Goal: Information Seeking & Learning: Learn about a topic

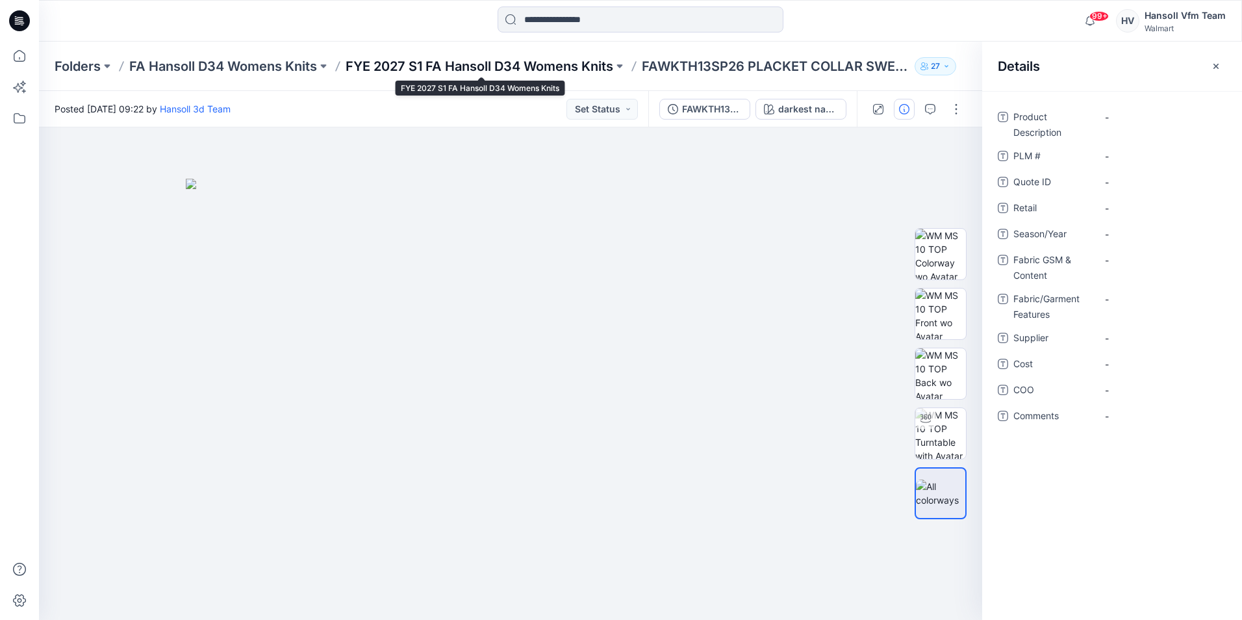
click at [470, 71] on p "FYE 2027 S1 FA Hansoll D34 Womens Knits" at bounding box center [480, 66] width 268 height 18
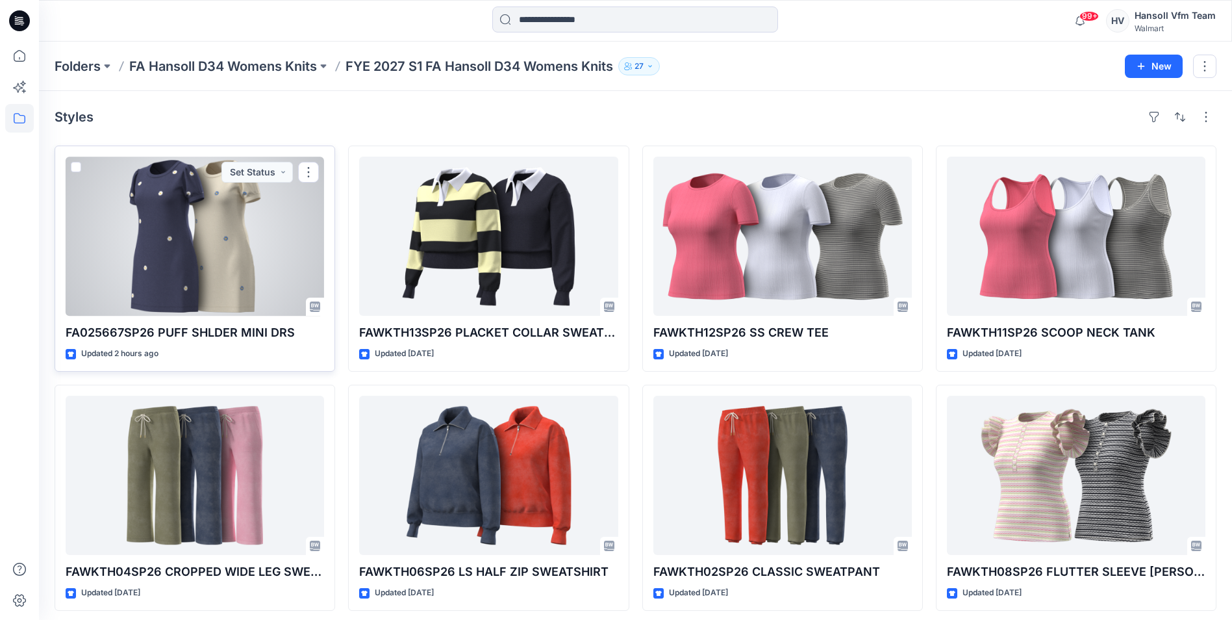
click at [179, 246] on div at bounding box center [195, 236] width 258 height 159
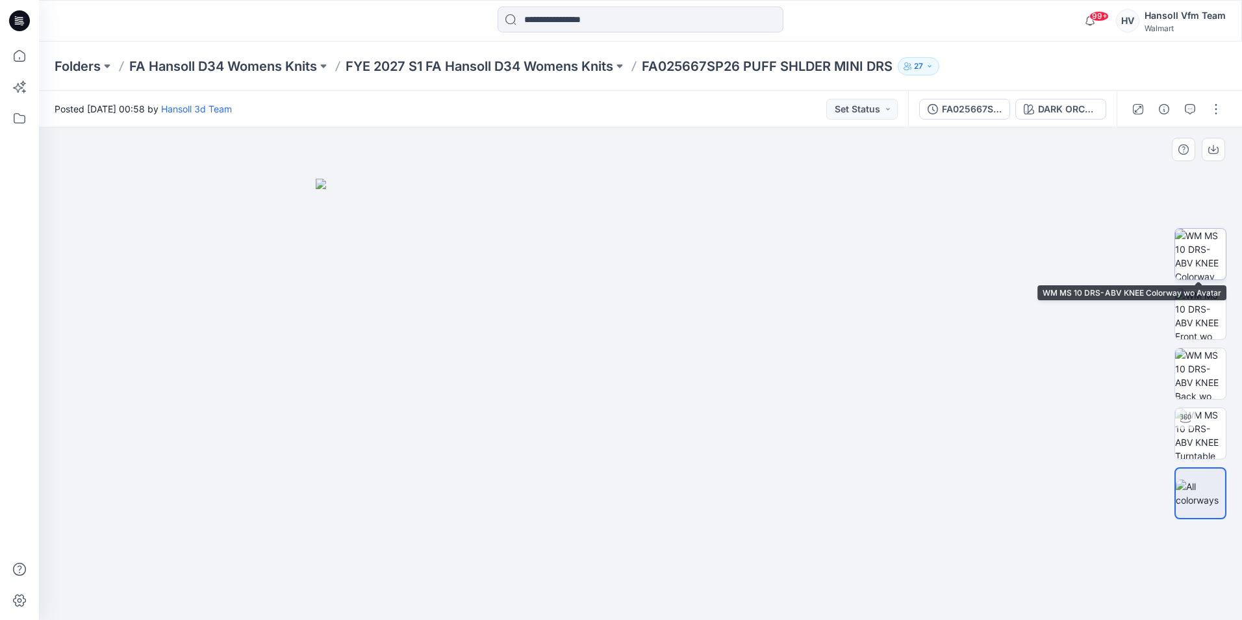
click at [1191, 252] on img at bounding box center [1200, 254] width 51 height 51
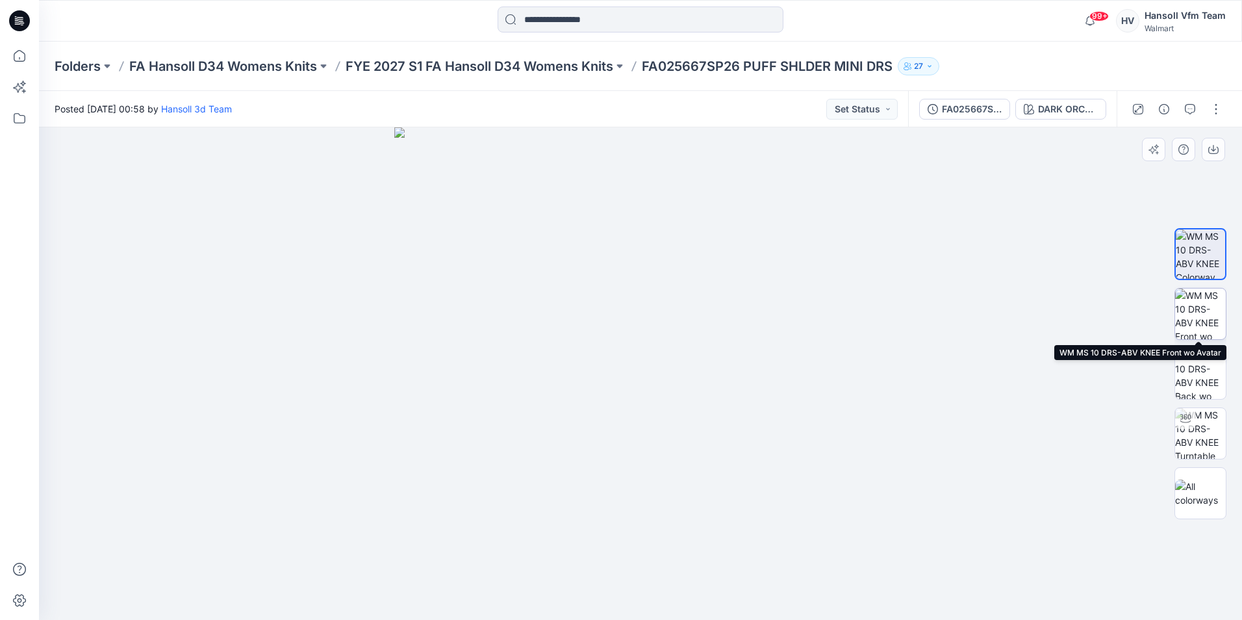
click at [1201, 317] on img at bounding box center [1200, 313] width 51 height 51
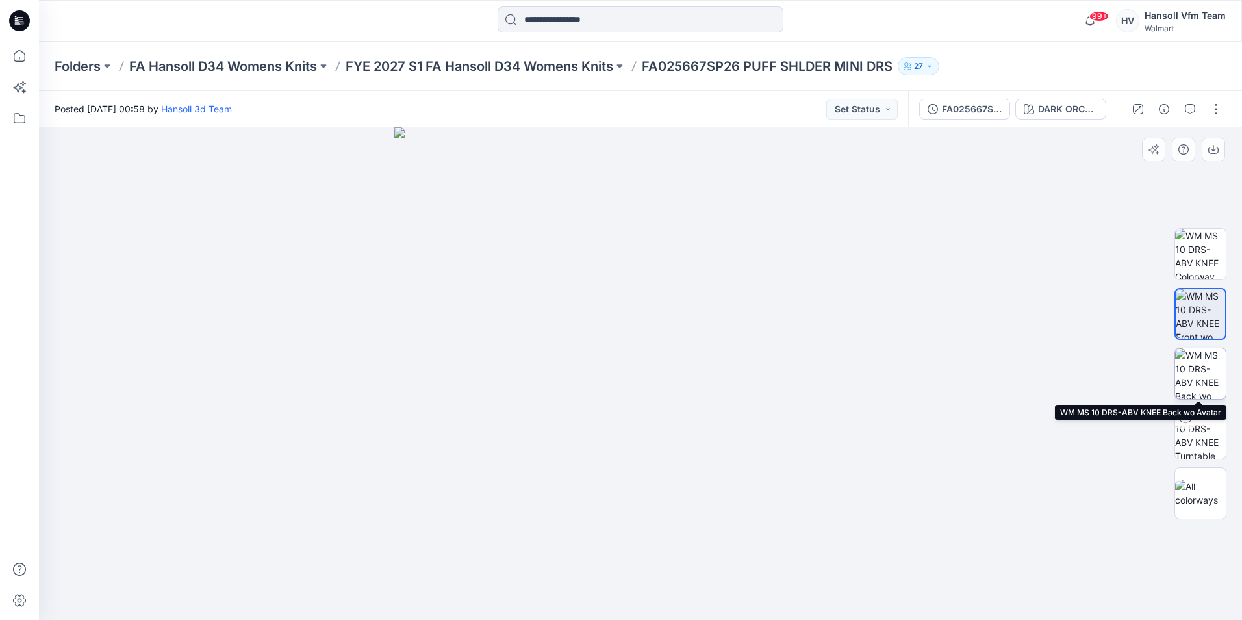
click at [1194, 366] on img at bounding box center [1200, 373] width 51 height 51
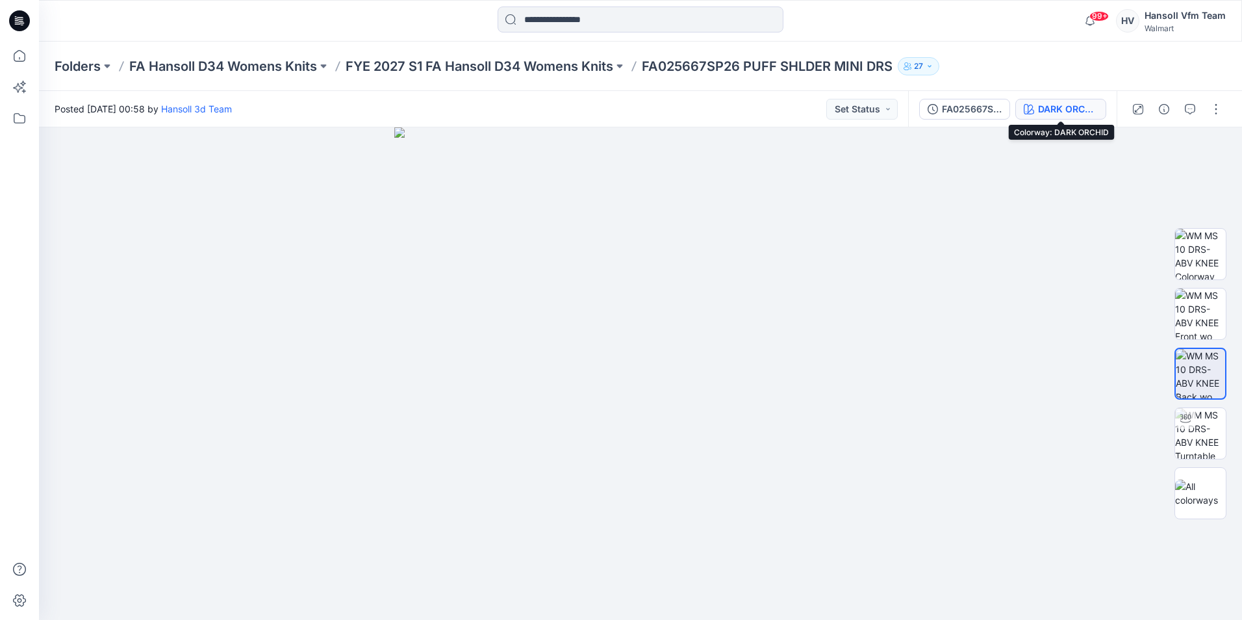
click at [1059, 105] on div "DARK ORCHID" at bounding box center [1068, 109] width 60 height 14
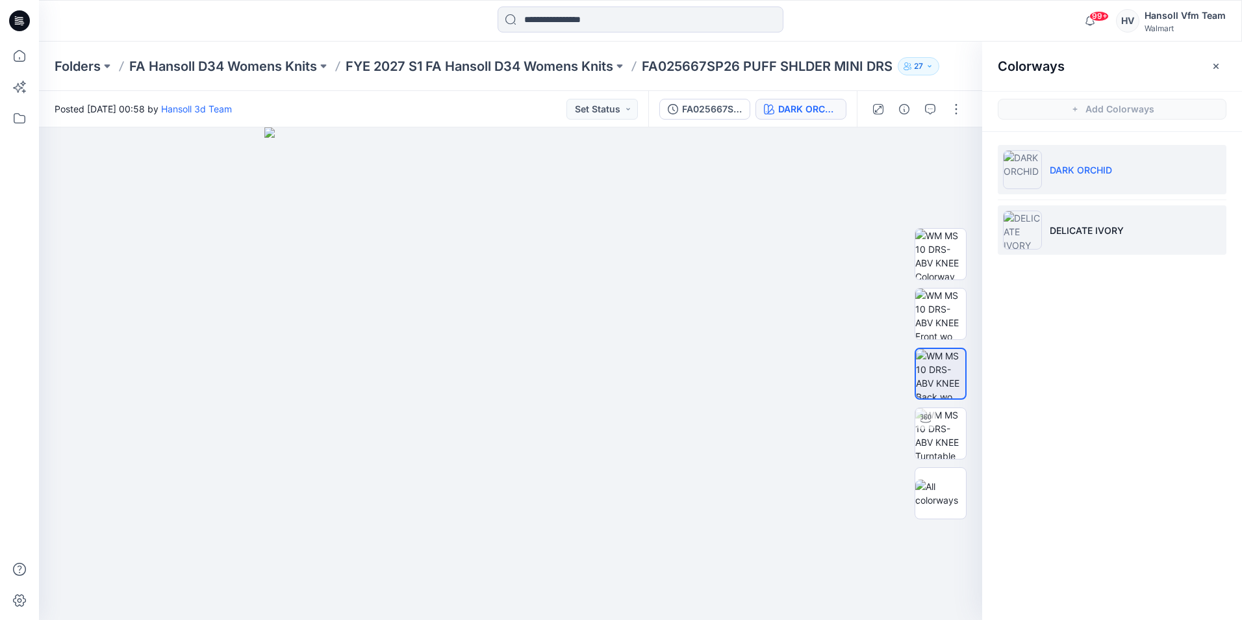
click at [1110, 233] on p "DELICATE IVORY" at bounding box center [1087, 230] width 74 height 14
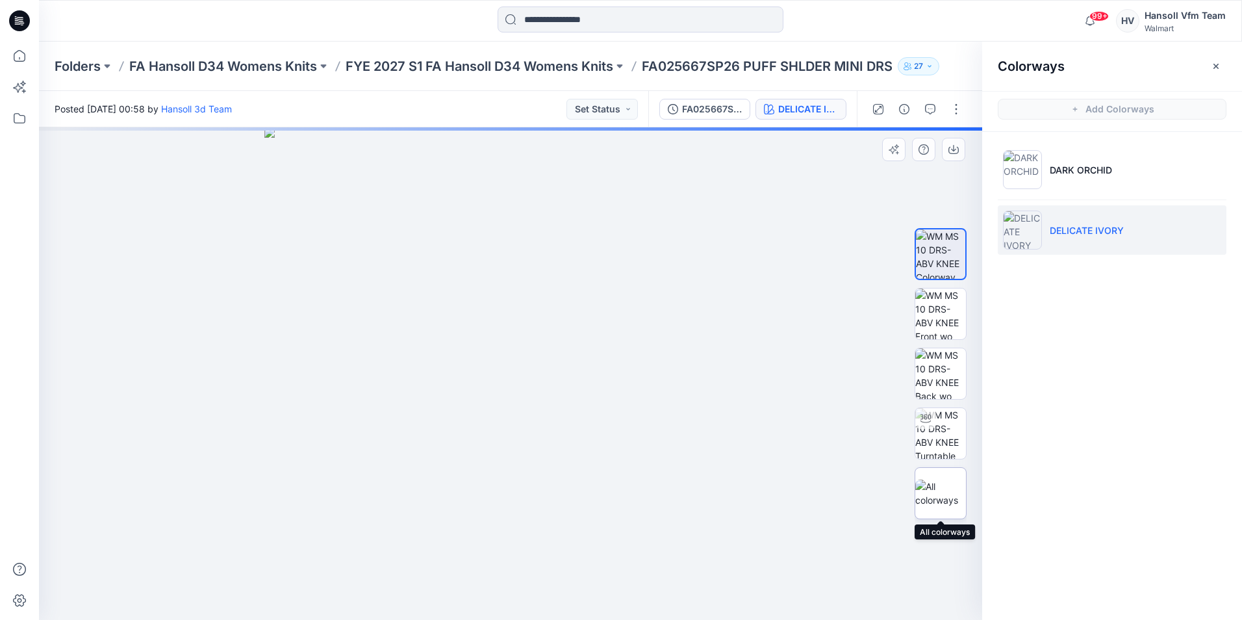
click at [934, 490] on img at bounding box center [940, 492] width 51 height 27
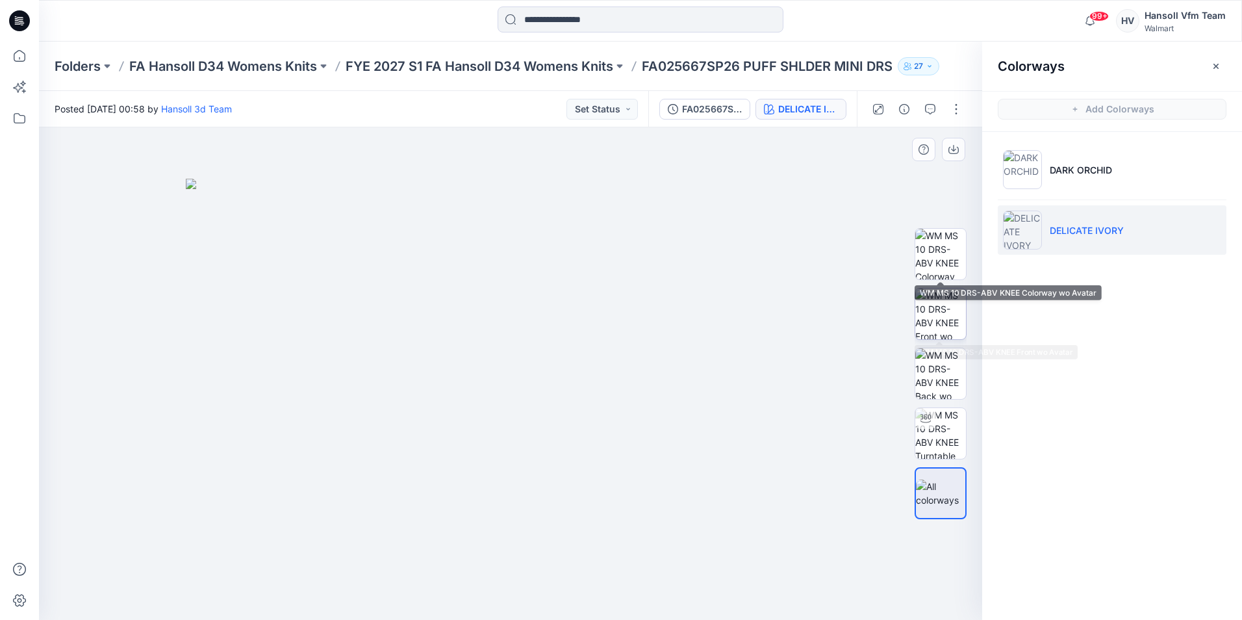
click at [936, 310] on img at bounding box center [940, 313] width 51 height 51
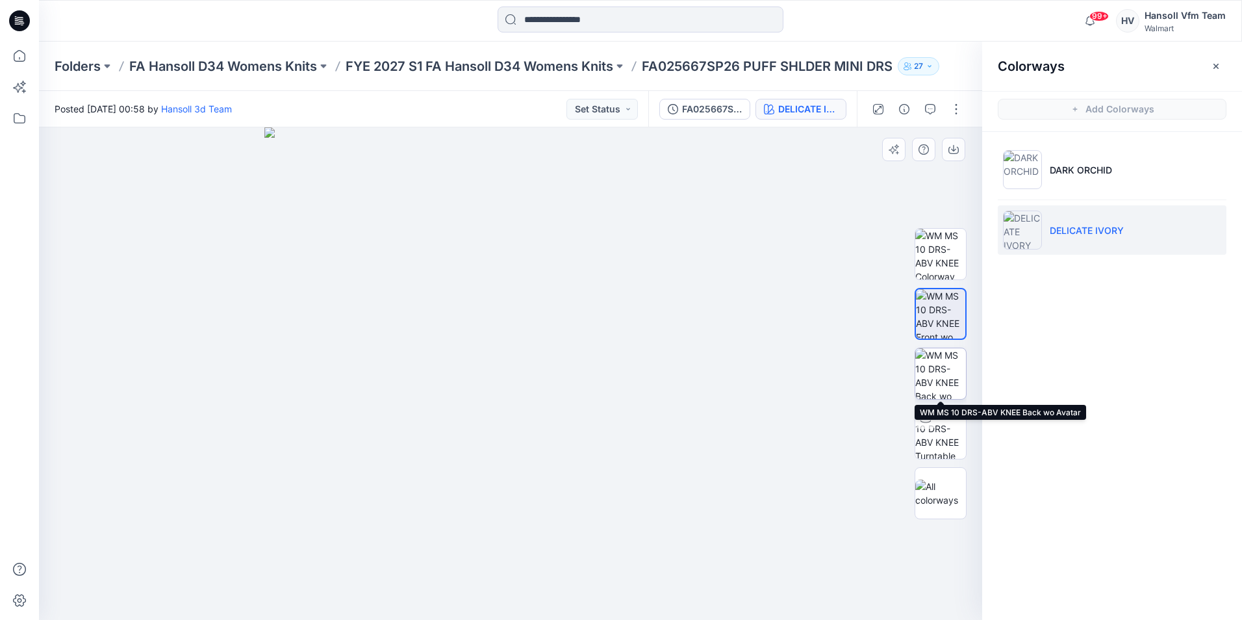
click at [946, 377] on img at bounding box center [940, 373] width 51 height 51
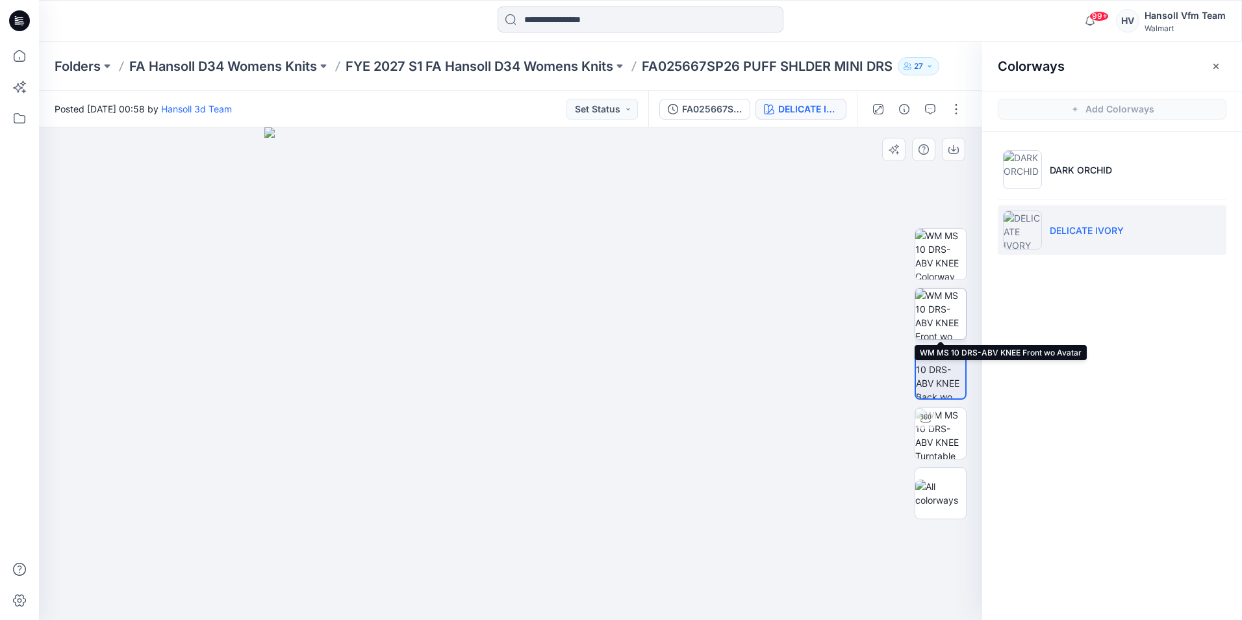
click at [935, 312] on img at bounding box center [940, 313] width 51 height 51
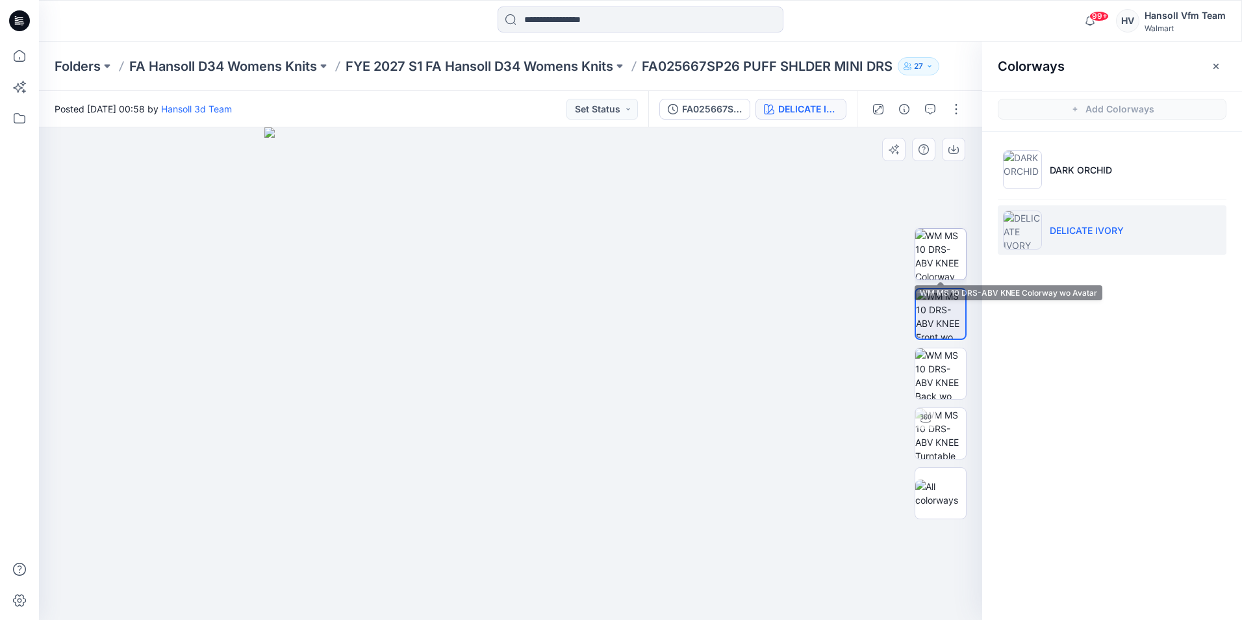
click at [933, 246] on img at bounding box center [940, 254] width 51 height 51
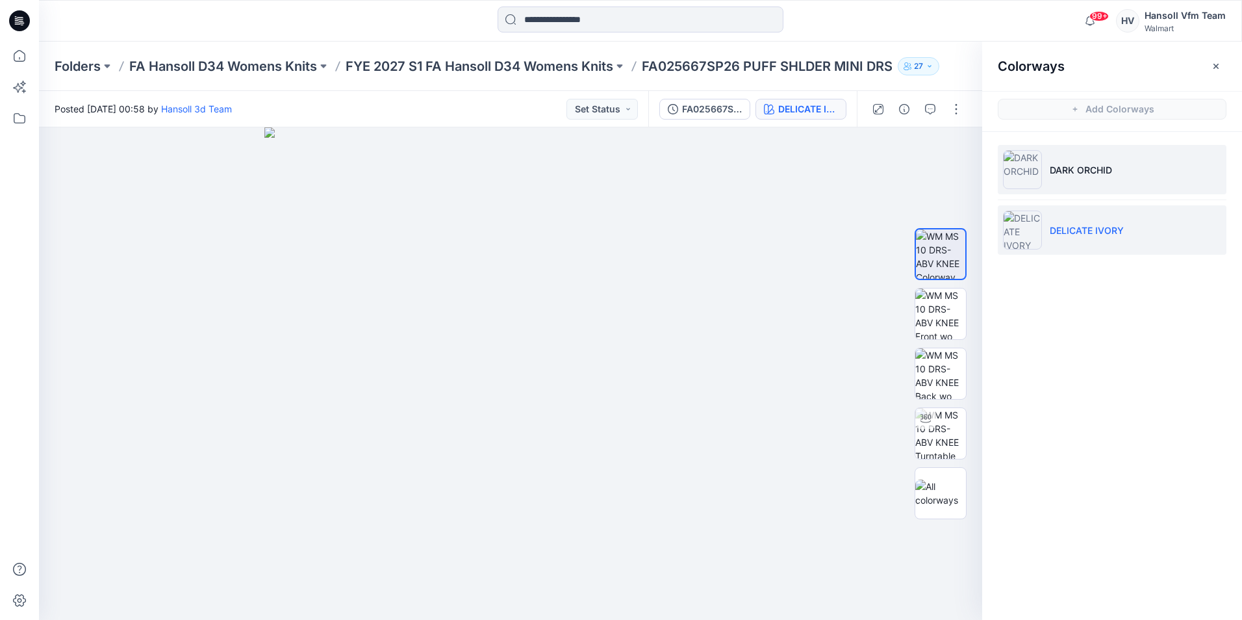
click at [1070, 173] on p "DARK ORCHID" at bounding box center [1081, 170] width 62 height 14
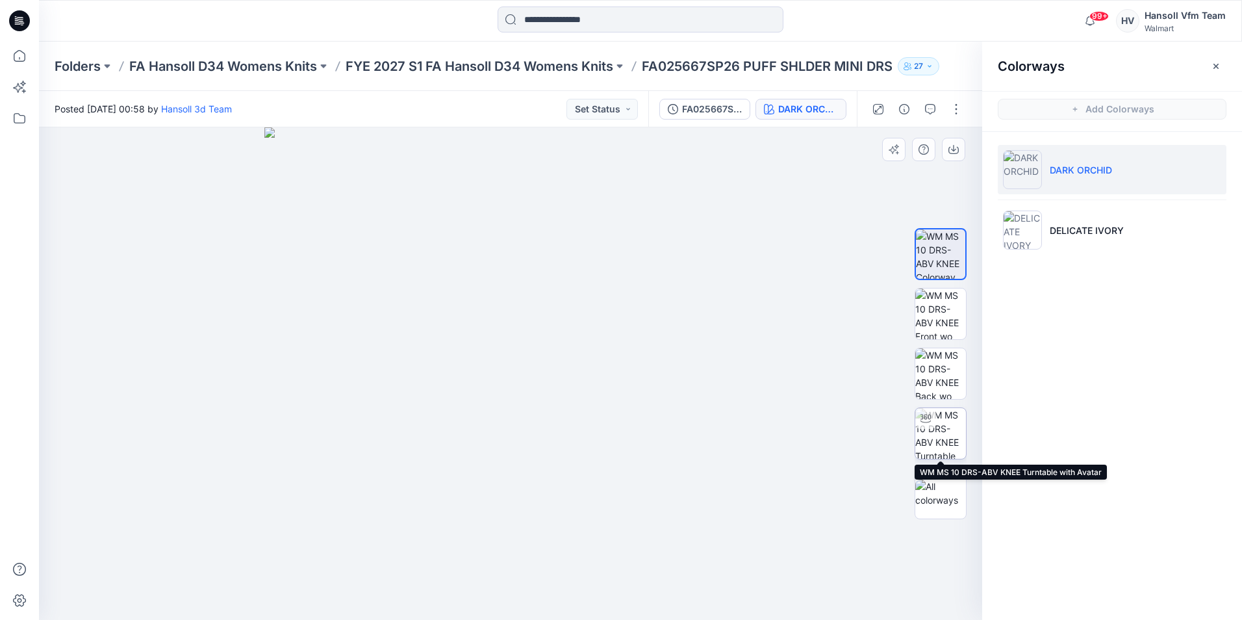
click at [955, 448] on img at bounding box center [940, 433] width 51 height 51
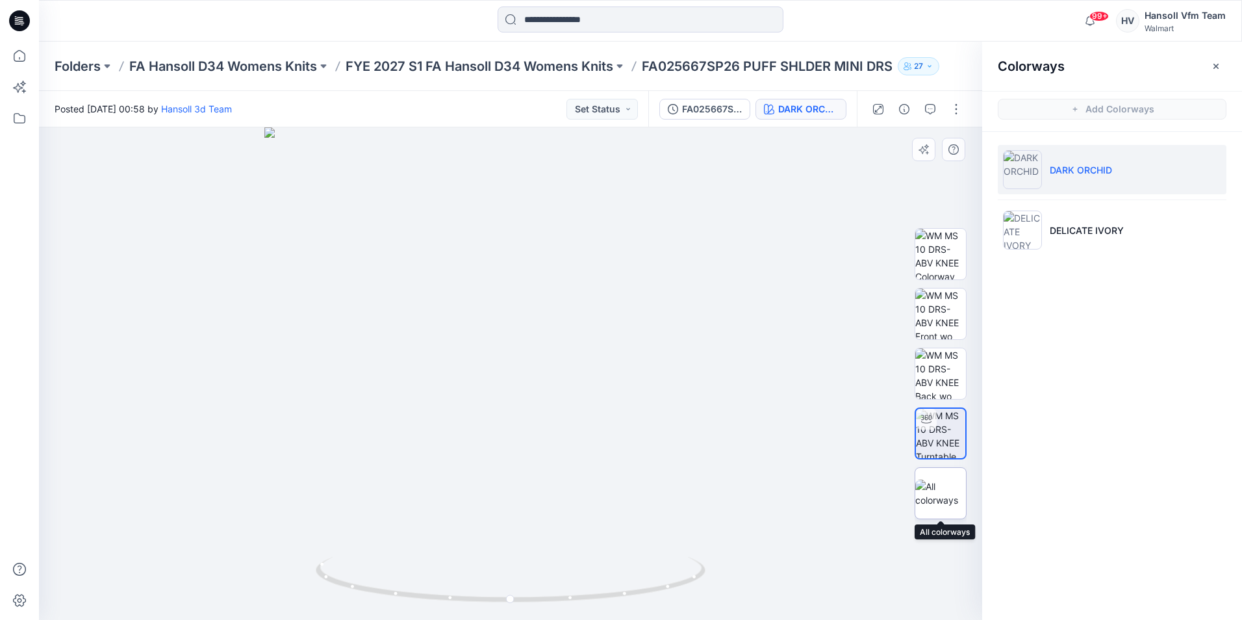
click at [925, 499] on img at bounding box center [940, 492] width 51 height 27
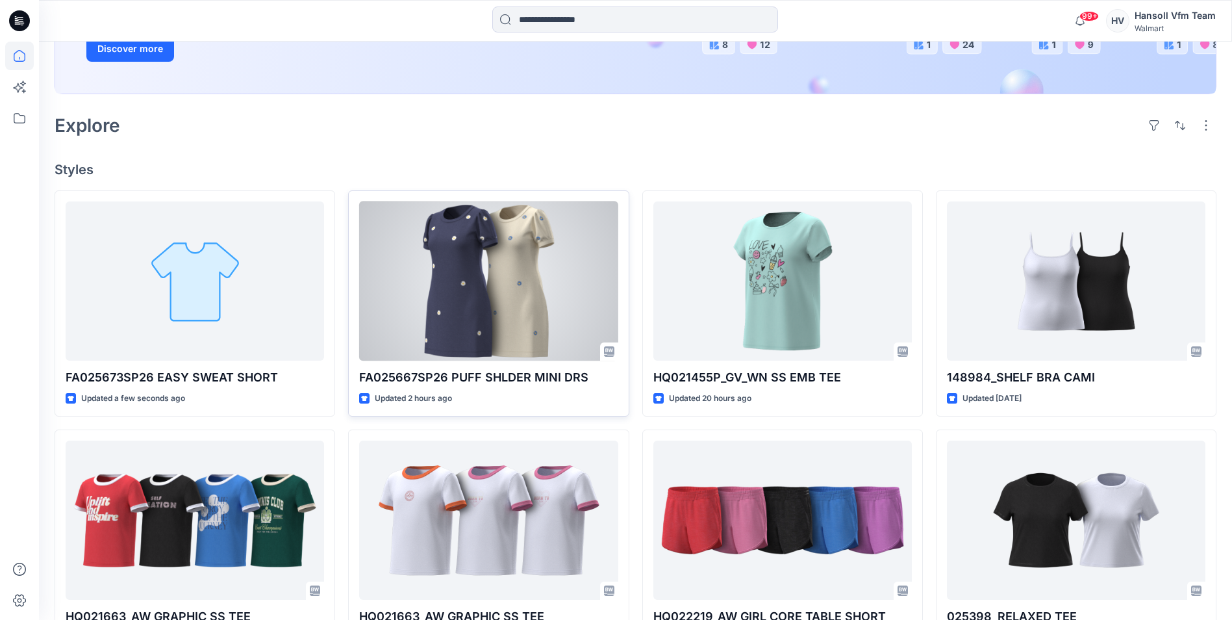
scroll to position [260, 0]
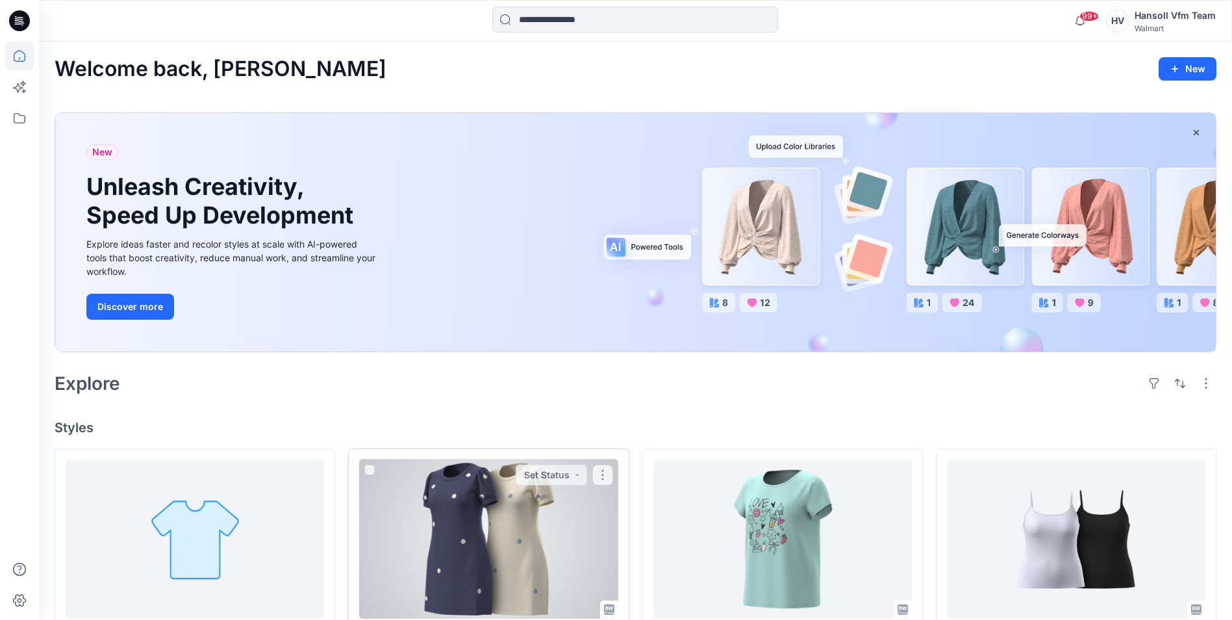
click at [488, 518] on div at bounding box center [488, 538] width 258 height 159
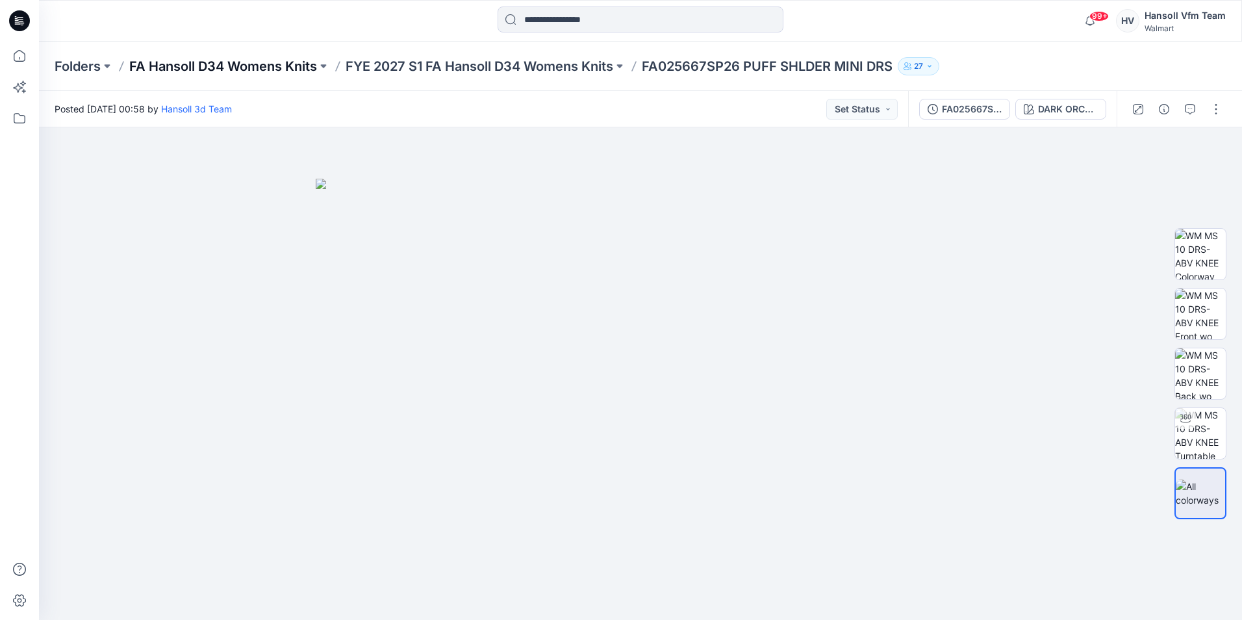
click at [203, 64] on p "FA Hansoll D34 Womens Knits" at bounding box center [223, 66] width 188 height 18
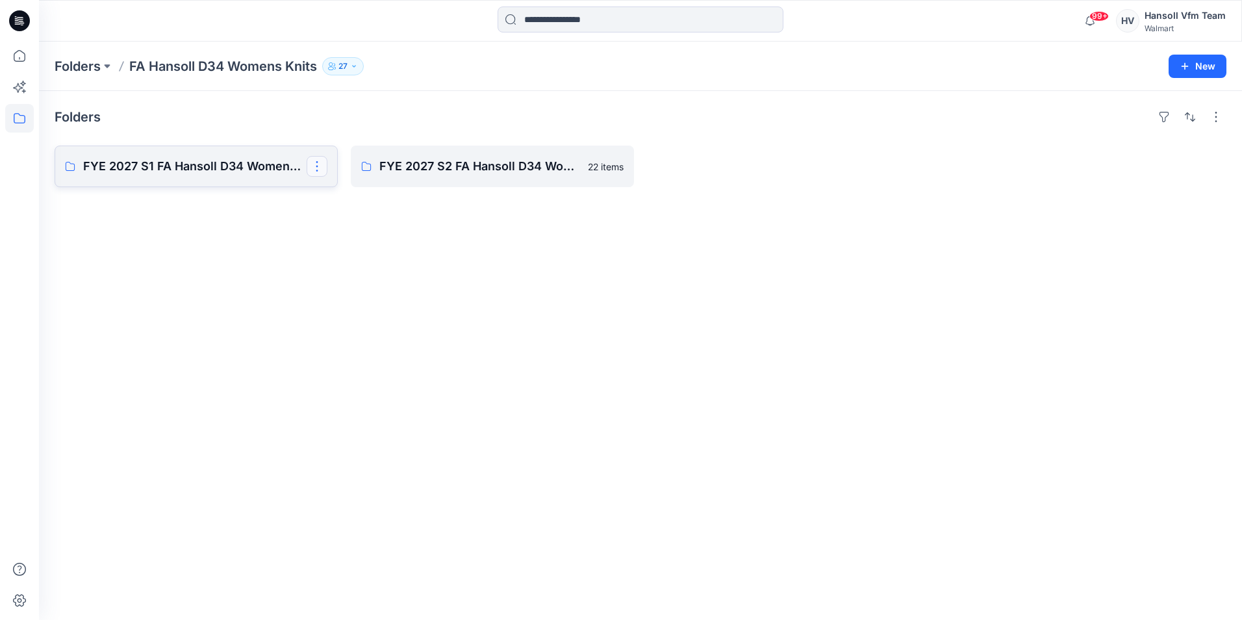
click at [320, 164] on button "button" at bounding box center [317, 166] width 21 height 21
click at [797, 240] on div "Folders FYE 2027 S1 FA Hansoll D34 Womens Knits Edit Delete Folder FYE 2027 S2 …" at bounding box center [640, 355] width 1203 height 529
click at [271, 173] on p "FYE 2027 S1 FA Hansoll D34 Womens Knits" at bounding box center [194, 166] width 223 height 18
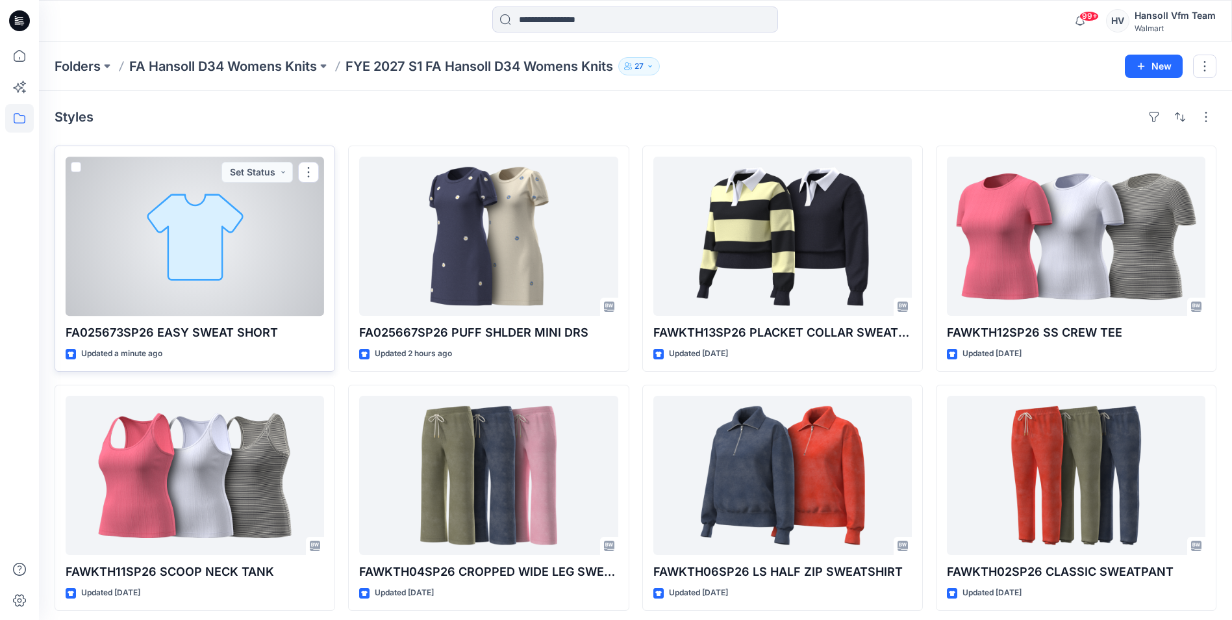
click at [182, 292] on div at bounding box center [195, 236] width 258 height 159
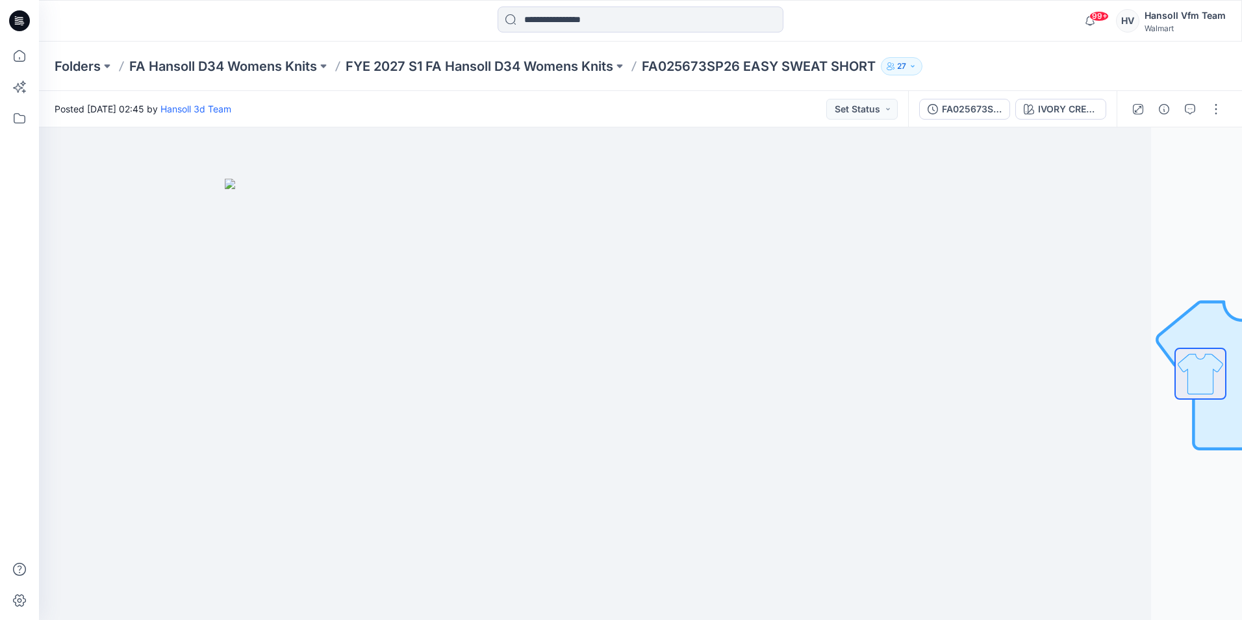
click at [559, 75] on div "Folders FA Hansoll D34 Womens Knits FYE 2027 S1 FA Hansoll D34 Womens Knits FA0…" at bounding box center [640, 66] width 1203 height 49
click at [560, 64] on p "FYE 2027 S1 FA Hansoll D34 Womens Knits" at bounding box center [480, 66] width 268 height 18
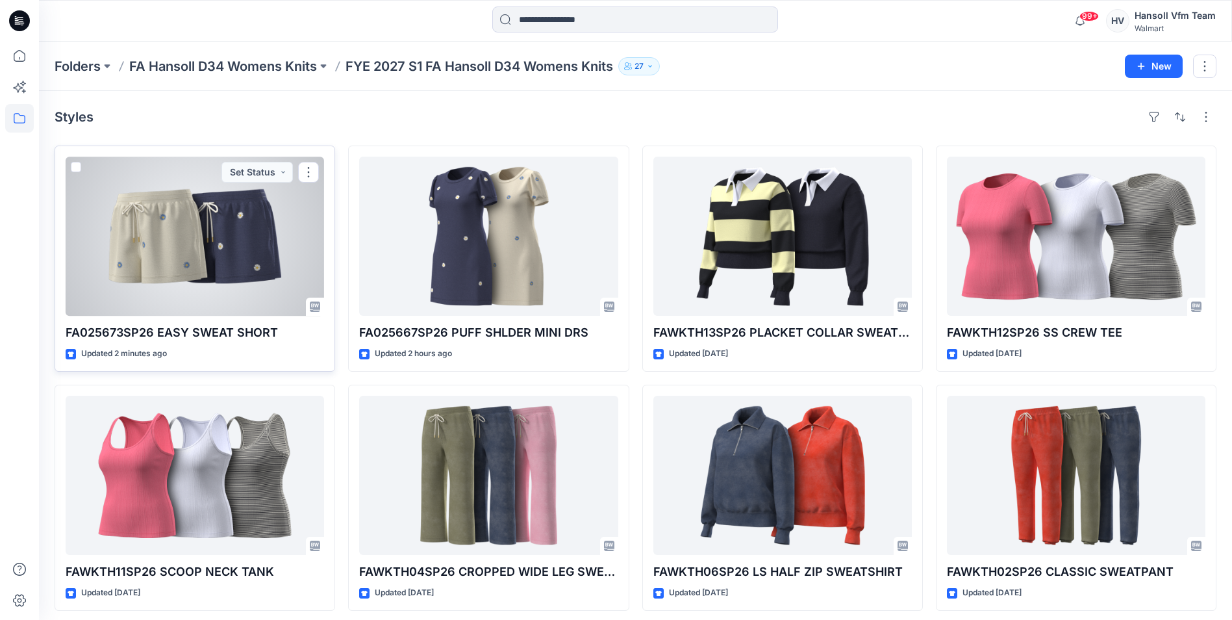
click at [195, 266] on div at bounding box center [195, 236] width 258 height 159
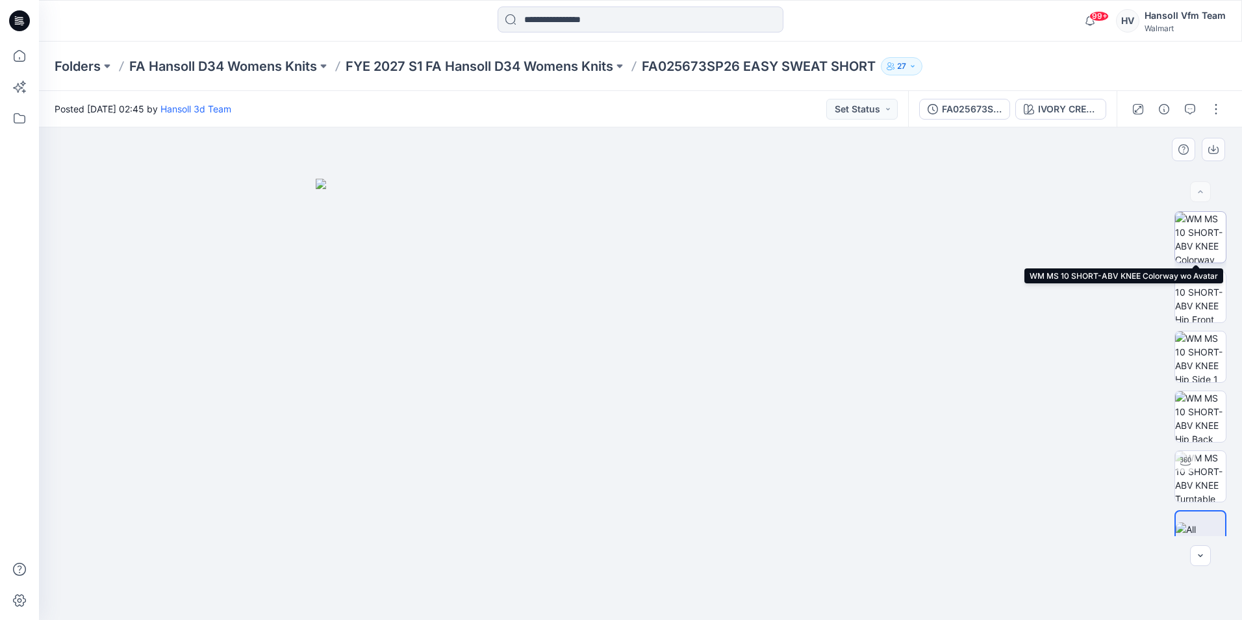
click at [1186, 237] on img at bounding box center [1200, 237] width 51 height 51
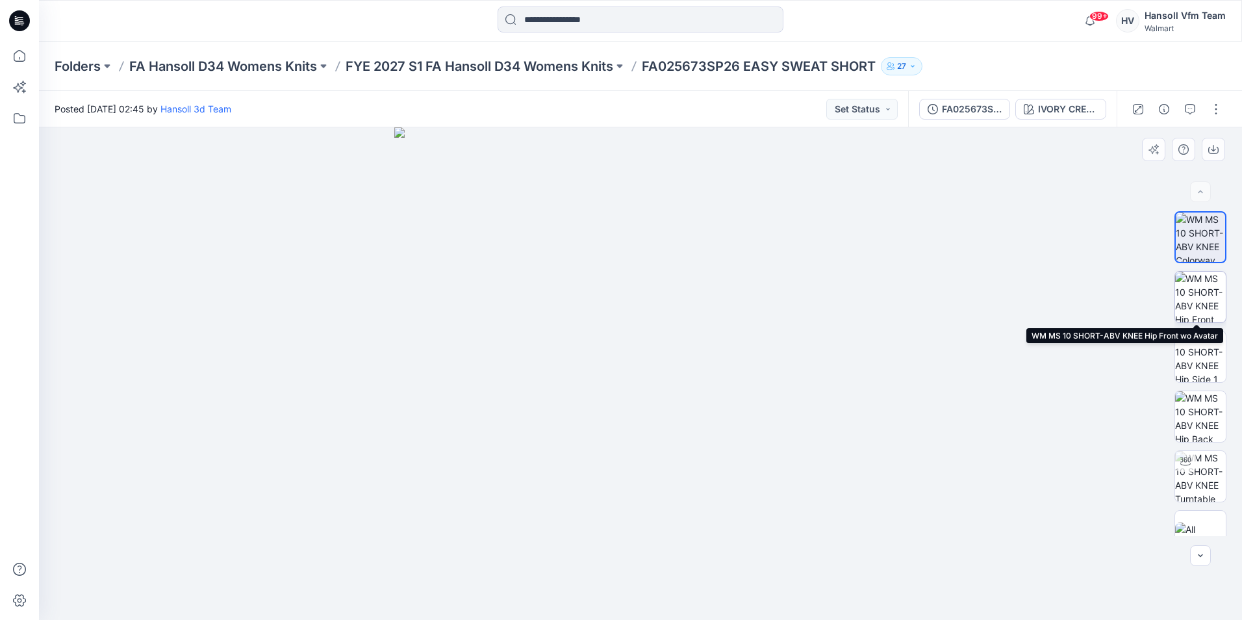
click at [1202, 291] on img at bounding box center [1200, 296] width 51 height 51
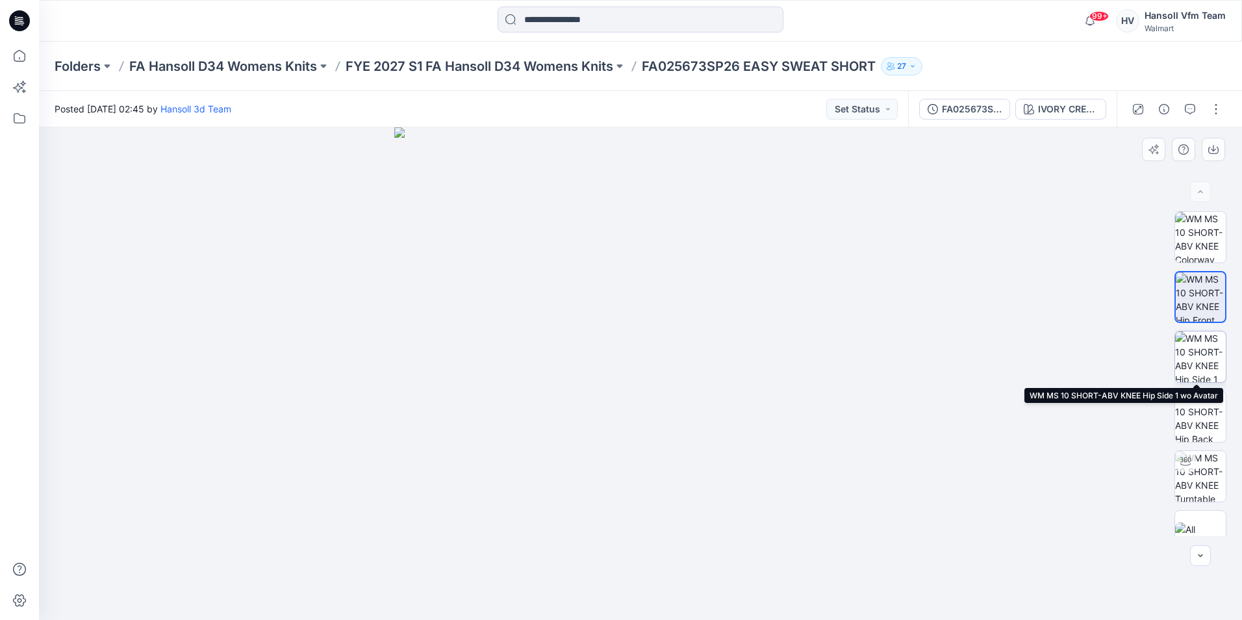
click at [1198, 363] on img at bounding box center [1200, 356] width 51 height 51
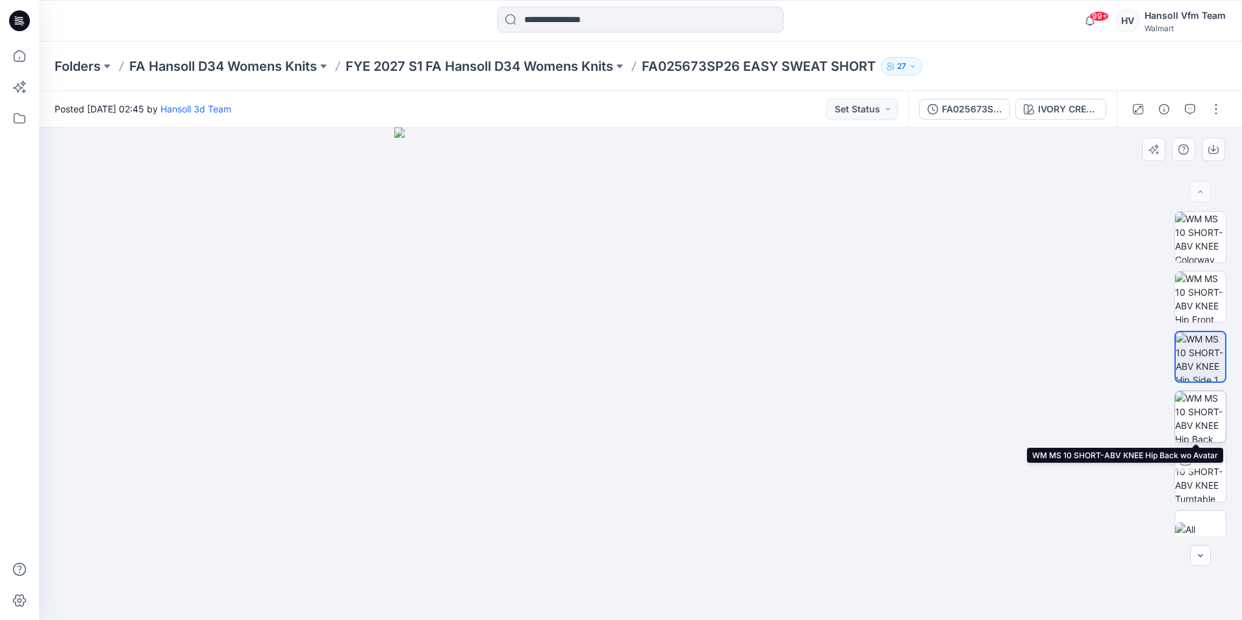
click at [1181, 422] on img at bounding box center [1200, 416] width 51 height 51
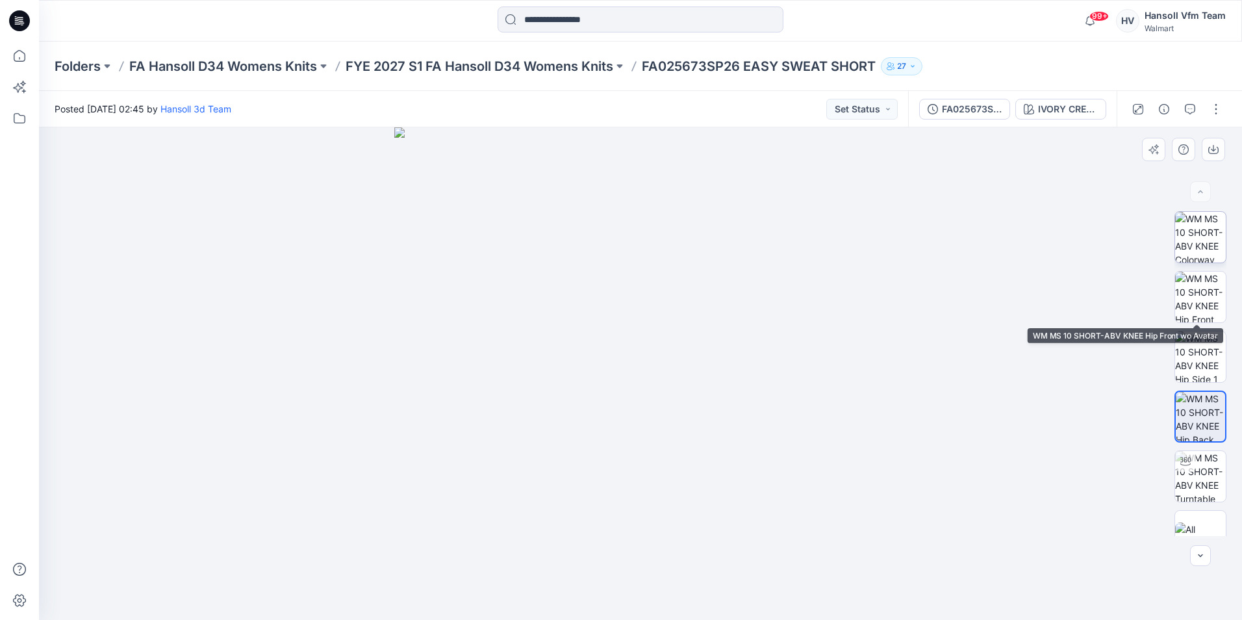
click at [1186, 240] on img at bounding box center [1200, 237] width 51 height 51
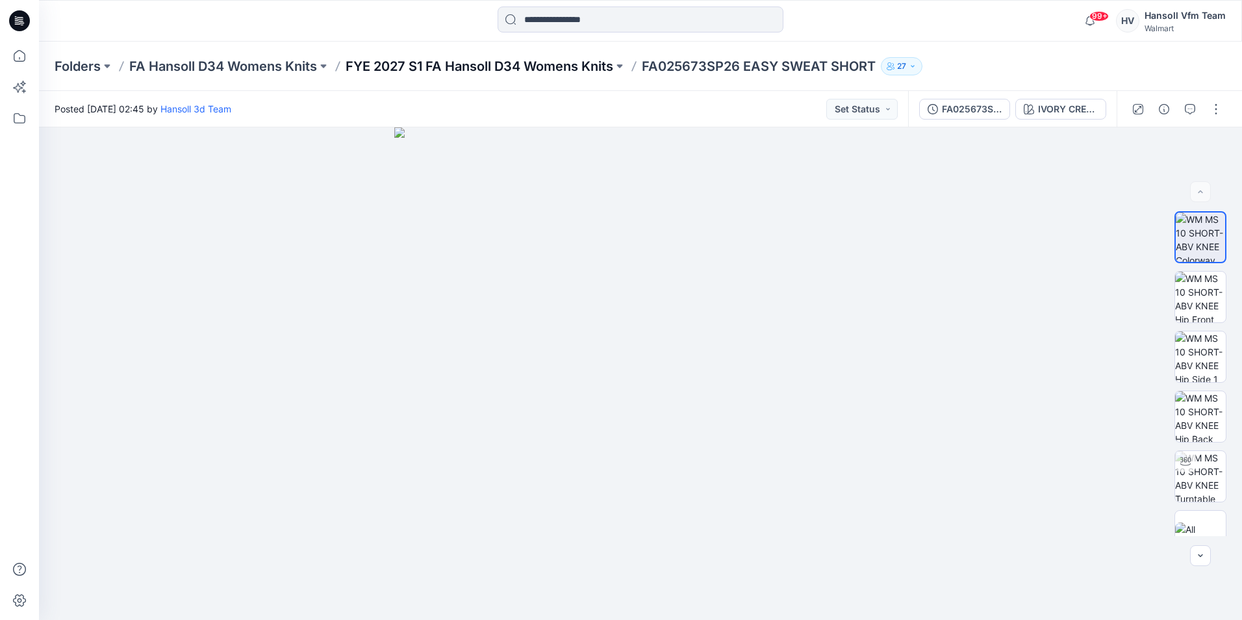
click at [407, 58] on p "FYE 2027 S1 FA Hansoll D34 Womens Knits" at bounding box center [480, 66] width 268 height 18
